Goal: Navigation & Orientation: Find specific page/section

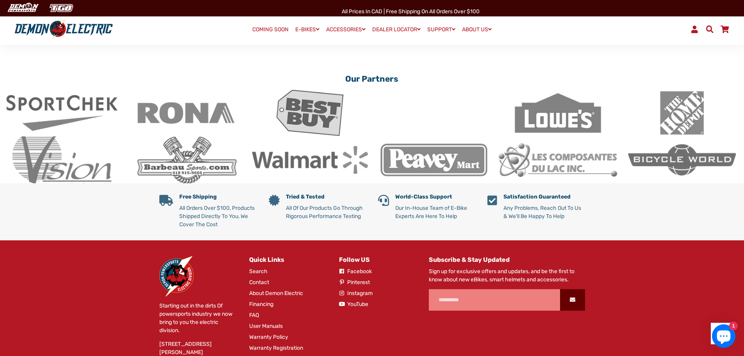
scroll to position [1486, 0]
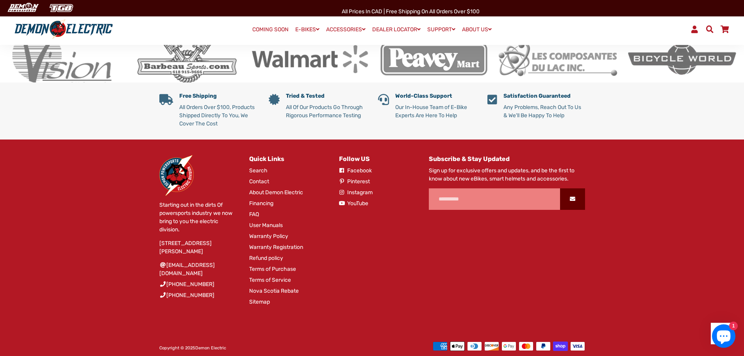
click at [262, 298] on link "Sitemap" at bounding box center [259, 302] width 21 height 8
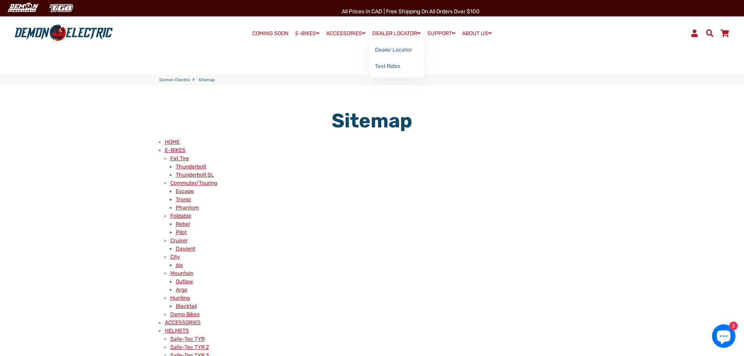
click at [400, 33] on link "DEALER LOCATOR" at bounding box center [396, 33] width 54 height 11
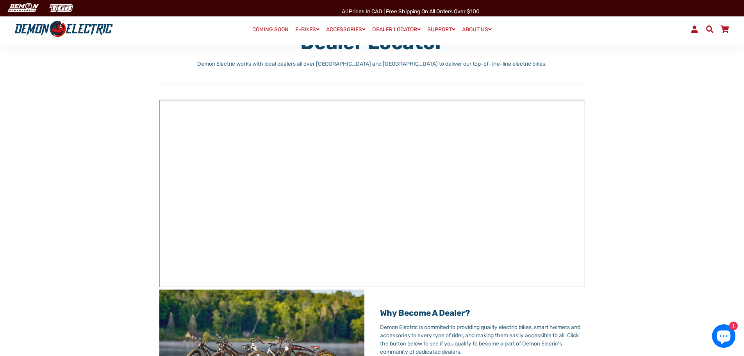
scroll to position [78, 0]
